Goal: Task Accomplishment & Management: Complete application form

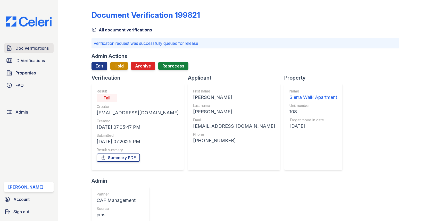
click at [36, 46] on span "Doc Verifications" at bounding box center [31, 48] width 33 height 6
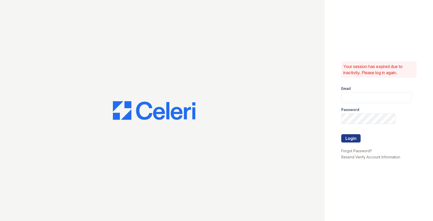
click at [354, 103] on div "Password" at bounding box center [376, 108] width 71 height 10
click at [355, 98] on input "email" at bounding box center [376, 97] width 71 height 11
click at [0, 221] on com-1password-button at bounding box center [0, 221] width 0 height 0
type input "max@getceleri.com"
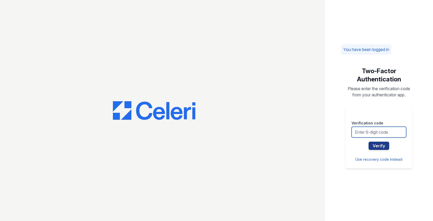
click at [374, 137] on input "text" at bounding box center [379, 132] width 55 height 11
type input "217639"
click at [369, 142] on button "Verify" at bounding box center [379, 146] width 21 height 8
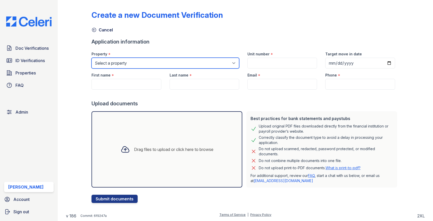
drag, startPoint x: 162, startPoint y: 59, endPoint x: 162, endPoint y: 62, distance: 3.1
click at [162, 59] on select "Select a property [GEOGRAPHIC_DATA][PERSON_NAME] [GEOGRAPHIC_DATA] [STREET_ADDR…" at bounding box center [166, 63] width 148 height 11
click at [162, 62] on select "Select a property [GEOGRAPHIC_DATA][PERSON_NAME] [GEOGRAPHIC_DATA] [STREET_ADDR…" at bounding box center [166, 63] width 148 height 11
click at [138, 68] on select "Select a property [GEOGRAPHIC_DATA][PERSON_NAME] [GEOGRAPHIC_DATA] [STREET_ADDR…" at bounding box center [166, 63] width 148 height 11
click at [137, 64] on select "Select a property [GEOGRAPHIC_DATA][PERSON_NAME] [GEOGRAPHIC_DATA] [STREET_ADDR…" at bounding box center [166, 63] width 148 height 11
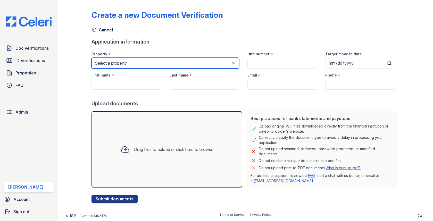
click at [137, 64] on select "Select a property [GEOGRAPHIC_DATA][PERSON_NAME] [GEOGRAPHIC_DATA] [STREET_ADDR…" at bounding box center [166, 63] width 148 height 11
click at [110, 64] on select "Select a property [GEOGRAPHIC_DATA][PERSON_NAME] [GEOGRAPHIC_DATA] [STREET_ADDR…" at bounding box center [166, 63] width 148 height 11
click at [107, 64] on select "Select a property [GEOGRAPHIC_DATA][PERSON_NAME] [GEOGRAPHIC_DATA] [STREET_ADDR…" at bounding box center [166, 63] width 148 height 11
select select "1983"
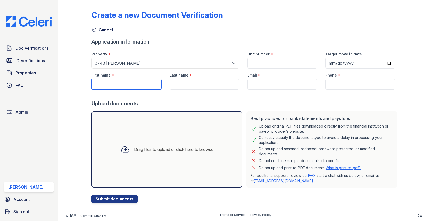
click at [132, 83] on input "First name" at bounding box center [127, 84] width 70 height 11
paste input "[PERSON_NAME]"
click at [120, 83] on input "[PERSON_NAME]" at bounding box center [127, 84] width 70 height 11
type input "[PERSON_NAME]"
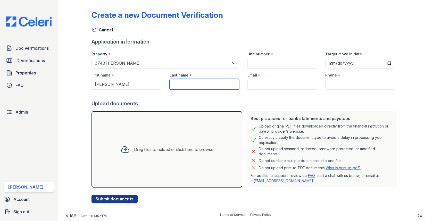
paste input "[PERSON_NAME]"
type input "[PERSON_NAME]"
click at [258, 90] on div at bounding box center [246, 95] width 308 height 10
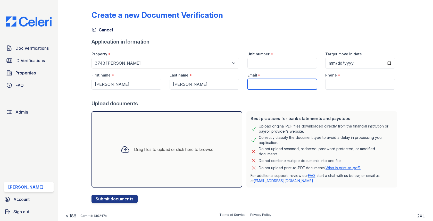
click at [259, 87] on input "Email" at bounding box center [282, 84] width 70 height 11
paste input "[EMAIL_ADDRESS][DOMAIN_NAME]"
type input "[EMAIL_ADDRESS][DOMAIN_NAME]"
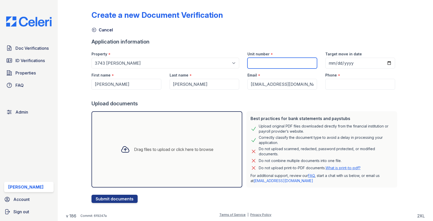
click at [267, 67] on input "Unit number" at bounding box center [282, 63] width 70 height 11
type input "1"
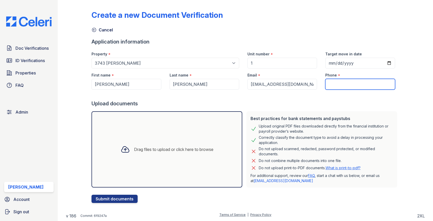
click at [335, 88] on input "Phone" at bounding box center [360, 84] width 70 height 11
type input "3054444444"
click at [183, 144] on div "Drag files to upload or click here to browse" at bounding box center [167, 150] width 101 height 18
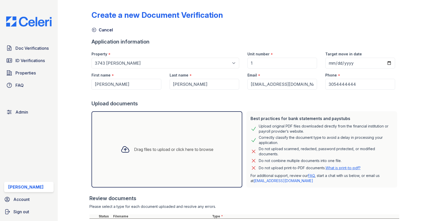
scroll to position [71, 0]
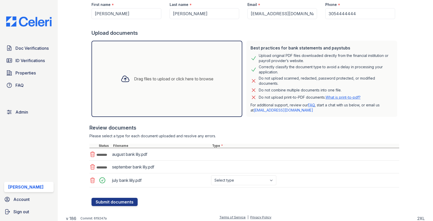
click at [230, 153] on div "august bank lily.pdf" at bounding box center [244, 154] width 310 height 13
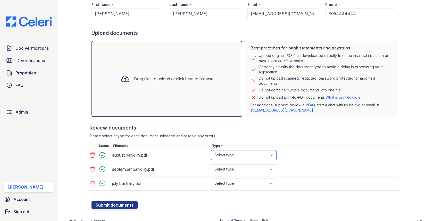
click at [228, 155] on select "Select type Paystub Bank Statement Offer Letter Tax Documents Benefit Award Let…" at bounding box center [243, 155] width 65 height 10
select select "other"
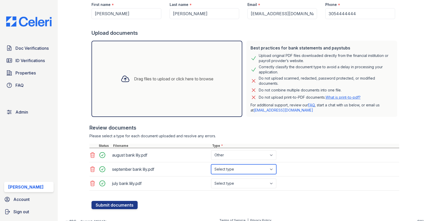
click at [228, 164] on select "Select type Paystub Bank Statement Offer Letter Tax Documents Benefit Award Let…" at bounding box center [243, 169] width 65 height 10
select select "other"
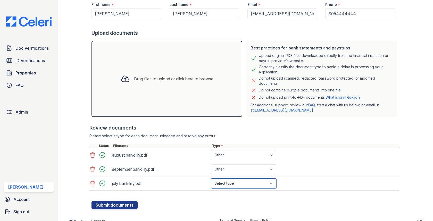
click at [231, 186] on select "Select type Paystub Bank Statement Offer Letter Tax Documents Benefit Award Let…" at bounding box center [243, 184] width 65 height 10
select select "other"
click at [117, 207] on div "Create a new Document Verification Cancel Application information Property * Se…" at bounding box center [245, 73] width 359 height 288
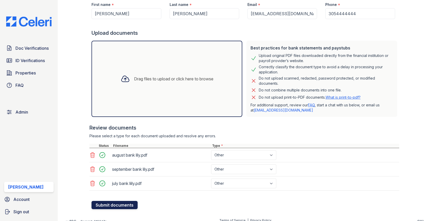
click at [117, 205] on button "Submit documents" at bounding box center [115, 205] width 46 height 8
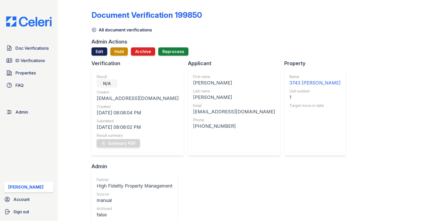
click at [98, 55] on link "Edit" at bounding box center [100, 51] width 16 height 8
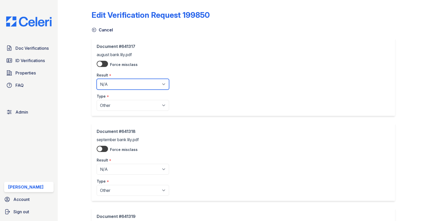
click at [112, 84] on select "Pending Sent Started Processing Pass Fail Caution Error N/A" at bounding box center [133, 84] width 72 height 11
select select "pass"
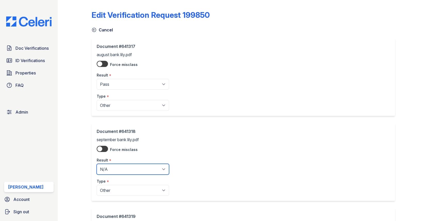
click at [113, 169] on select "Pending Sent Started Processing Pass Fail Caution Error N/A" at bounding box center [133, 169] width 72 height 11
select select "pass"
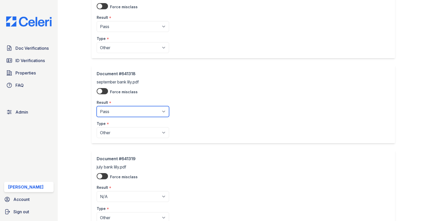
scroll to position [85, 0]
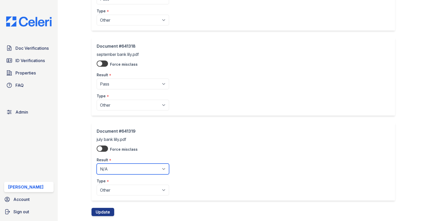
click at [126, 167] on select "Pending Sent Started Processing Pass Fail Caution Error N/A" at bounding box center [133, 169] width 72 height 11
select select "pass"
click at [105, 210] on button "Update" at bounding box center [103, 212] width 23 height 8
